Goal: Information Seeking & Learning: Learn about a topic

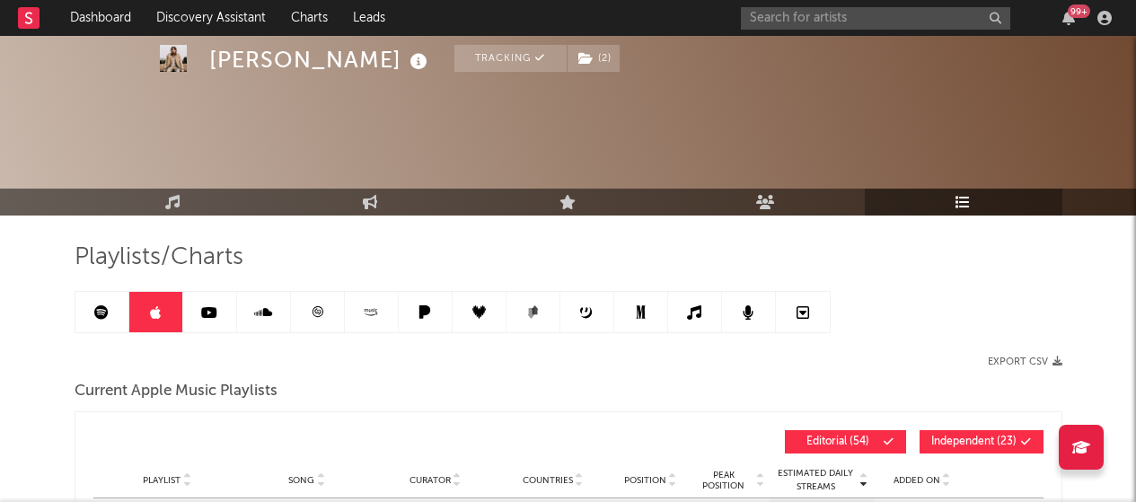
select select "1w"
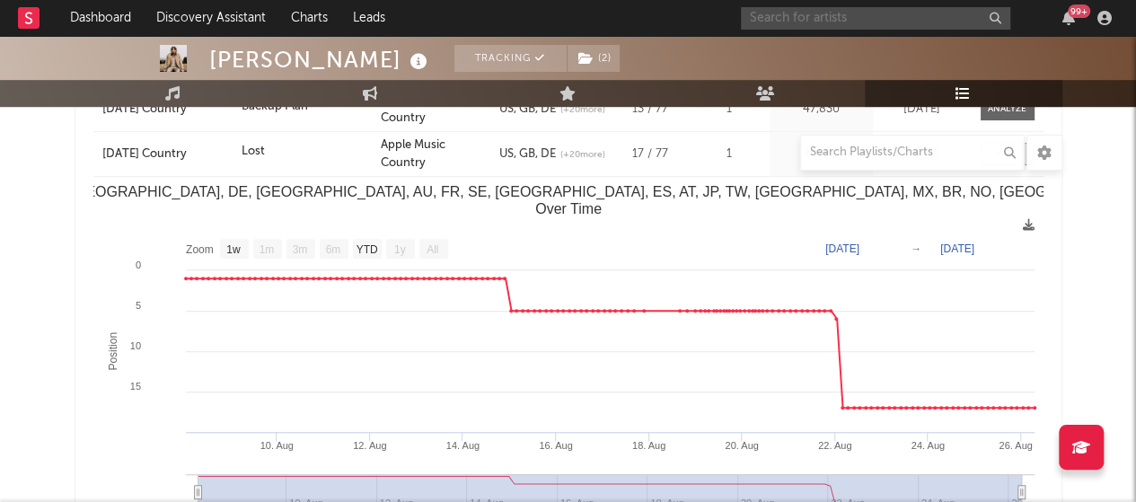
click at [789, 25] on input "text" at bounding box center [875, 18] width 269 height 22
click at [878, 22] on input "[PERSON_NAME] [PERSON_NAME]" at bounding box center [875, 18] width 269 height 22
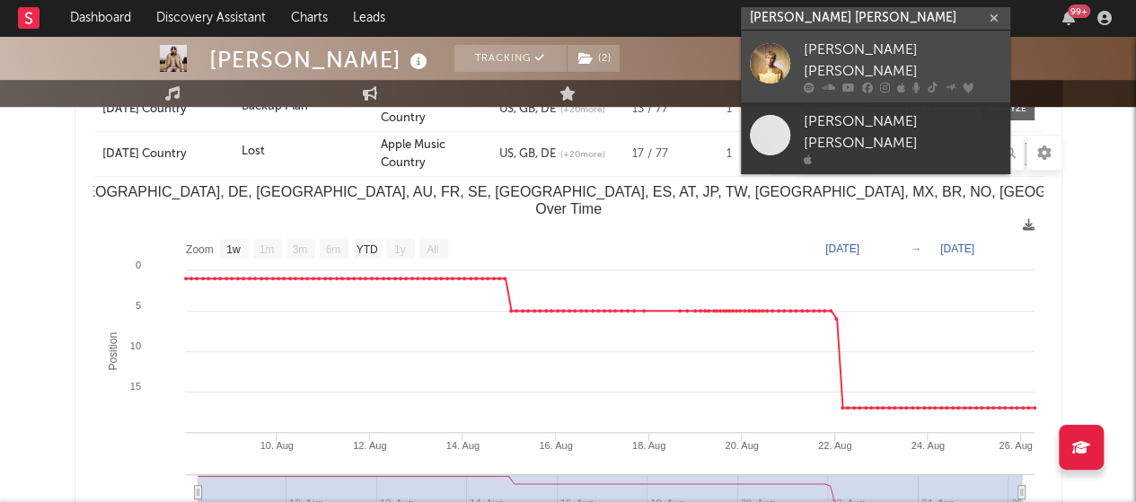
type input "[PERSON_NAME] [PERSON_NAME]"
click at [844, 59] on div "[PERSON_NAME] [PERSON_NAME]" at bounding box center [903, 61] width 198 height 43
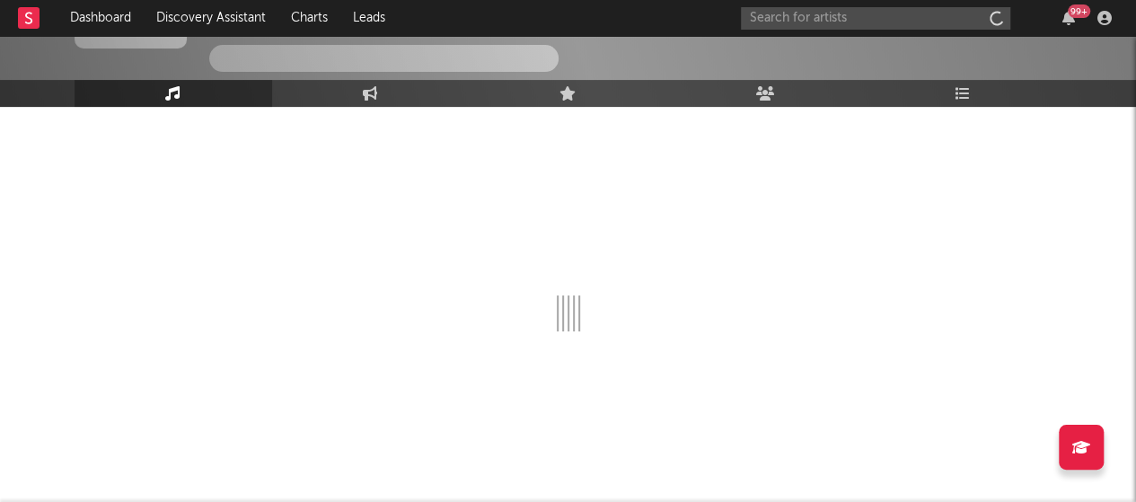
scroll to position [122, 0]
select select "6m"
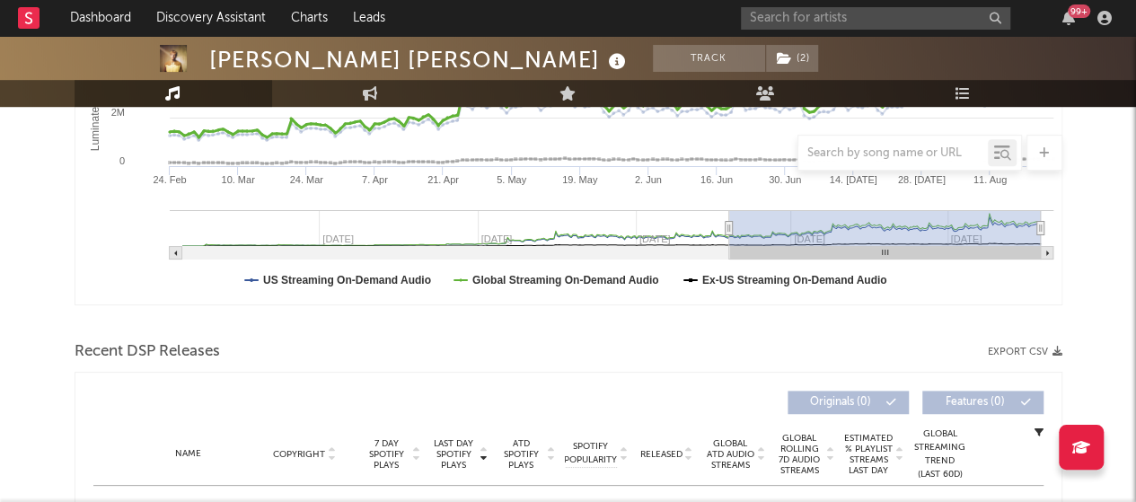
scroll to position [0, 0]
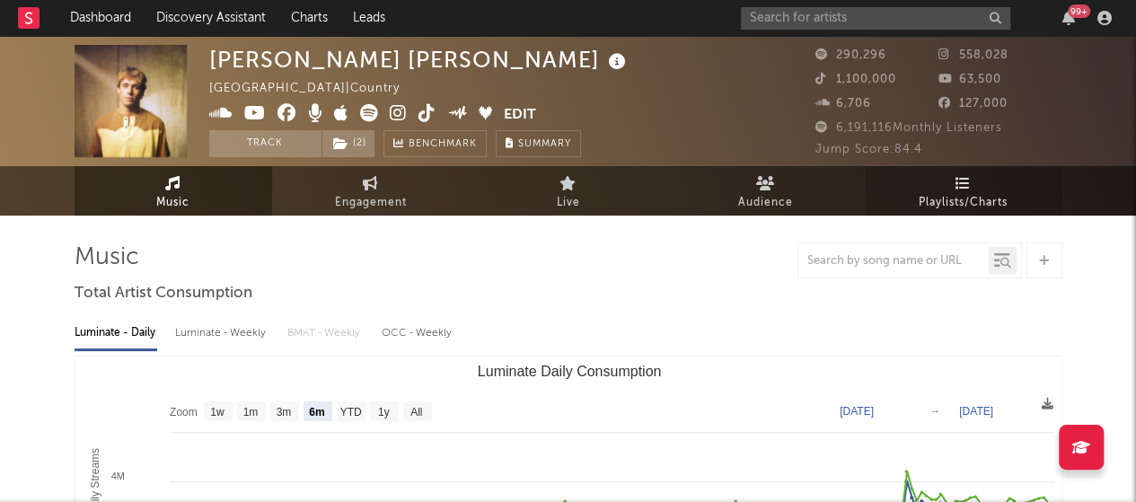
click at [971, 196] on span "Playlists/Charts" at bounding box center [963, 203] width 89 height 22
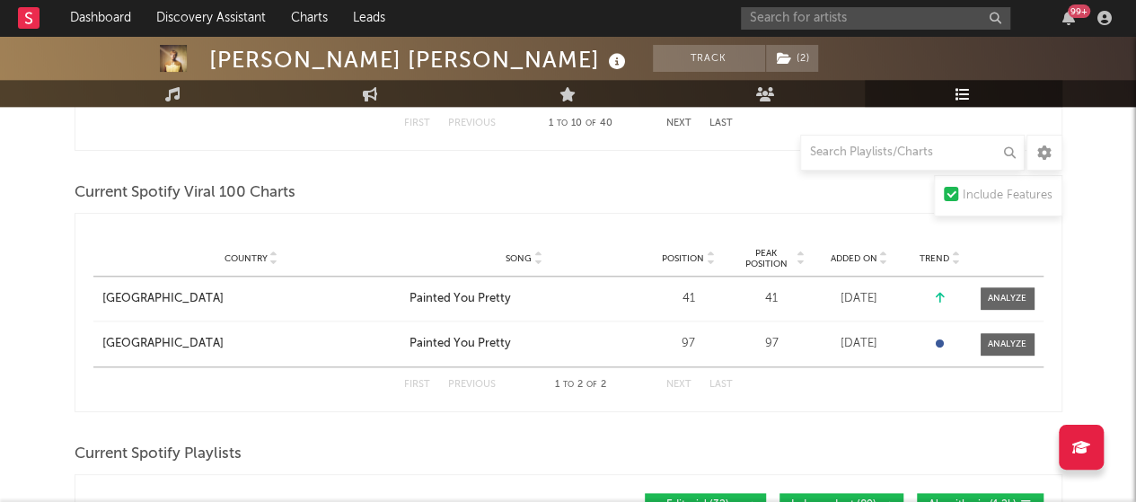
scroll to position [844, 0]
click at [998, 294] on div at bounding box center [1007, 297] width 39 height 13
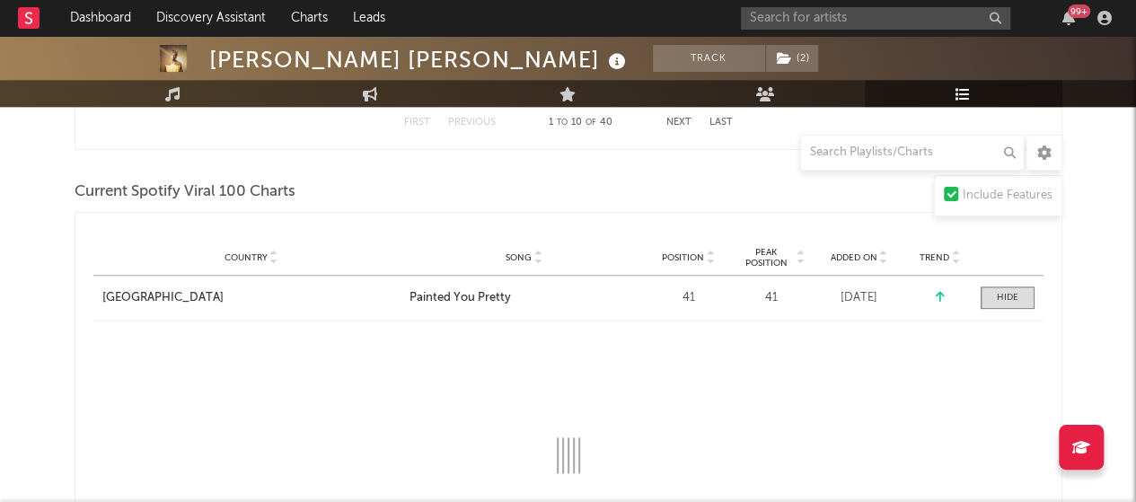
select select "1w"
